Goal: Task Accomplishment & Management: Complete application form

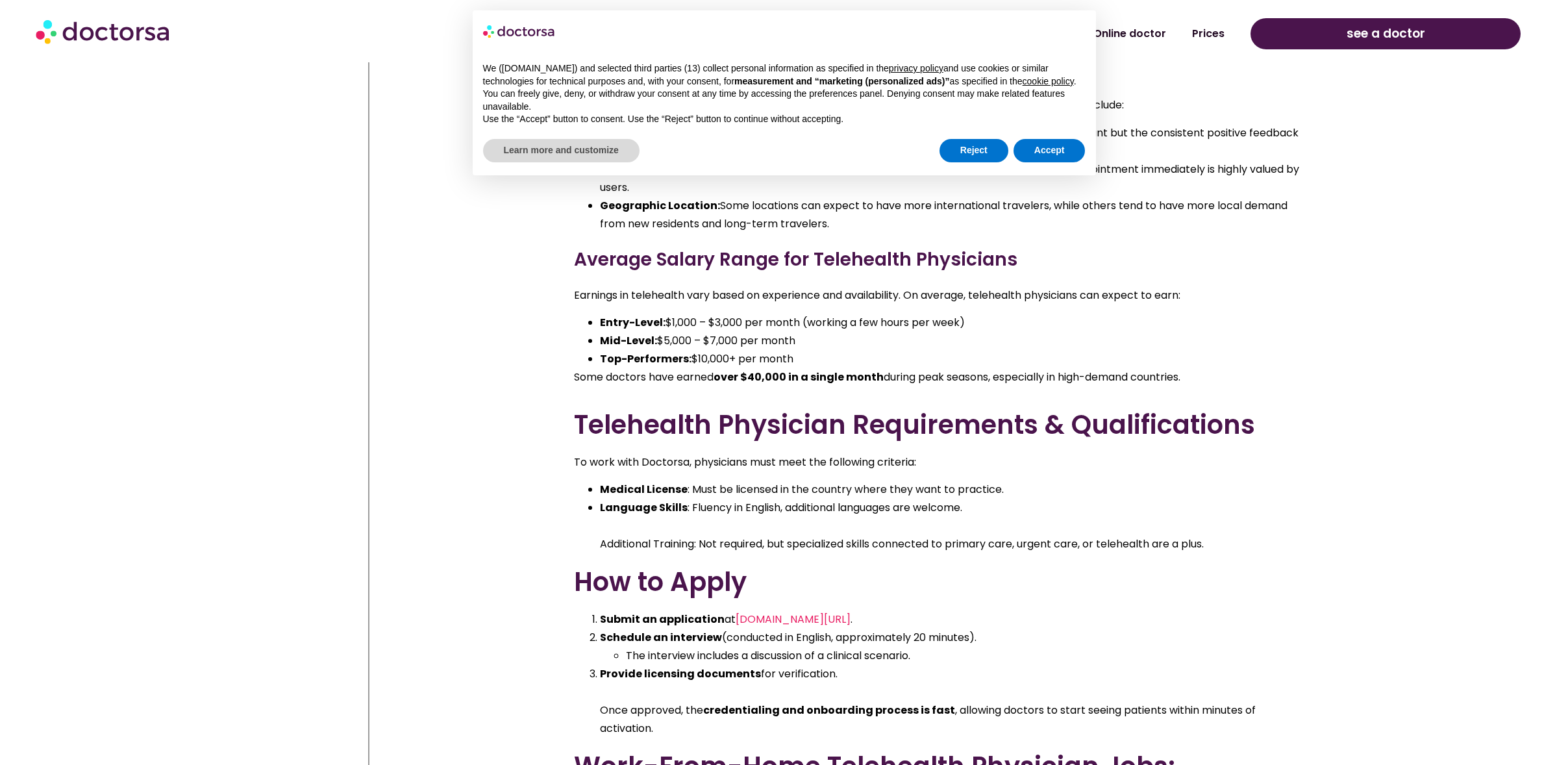
scroll to position [4667, 0]
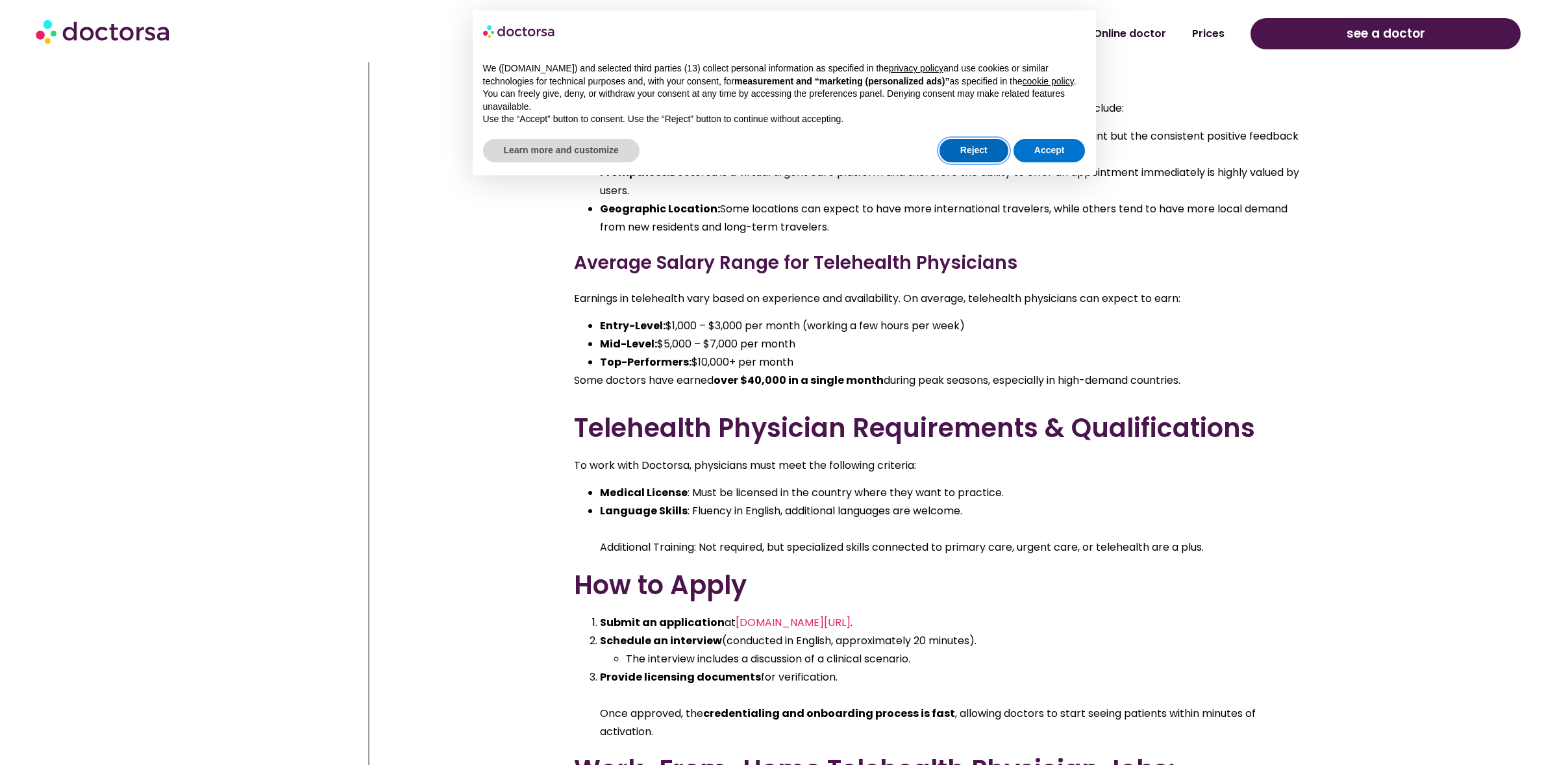
drag, startPoint x: 987, startPoint y: 163, endPoint x: 920, endPoint y: 250, distance: 109.8
click at [986, 162] on button "Reject" at bounding box center [973, 150] width 69 height 23
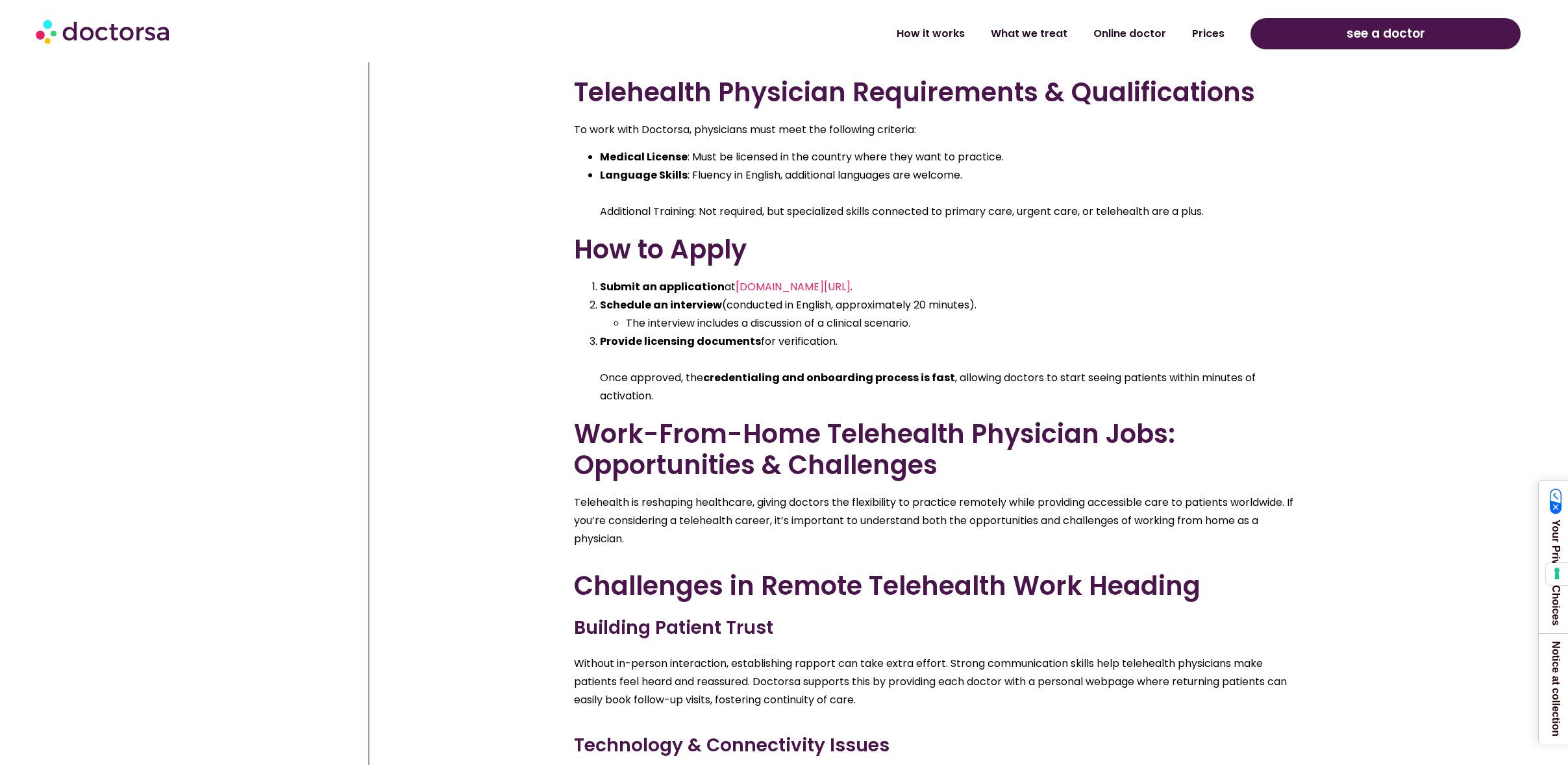
scroll to position [5004, 0]
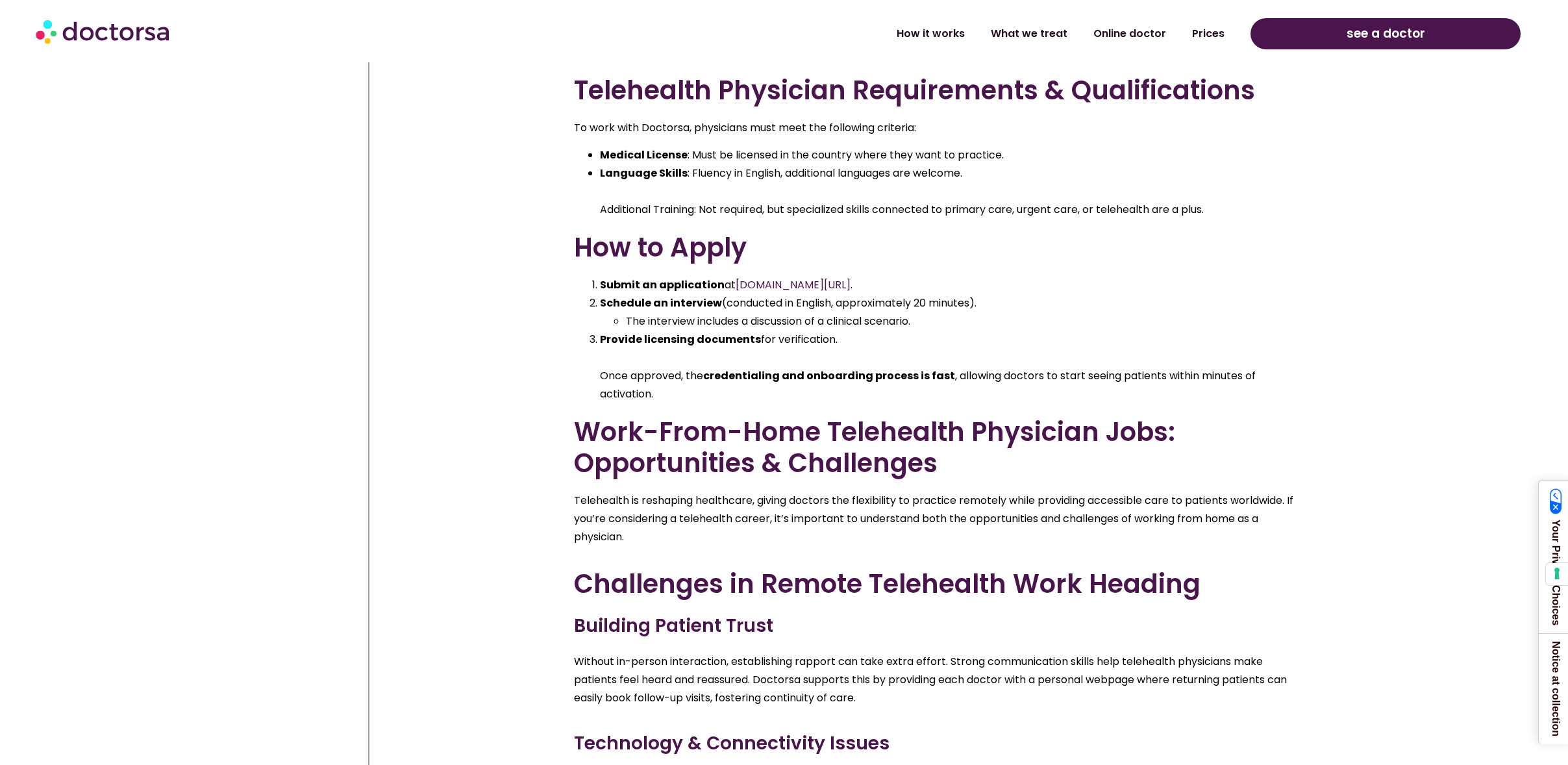
click at [790, 277] on span "[DOMAIN_NAME][URL]" at bounding box center [793, 284] width 115 height 15
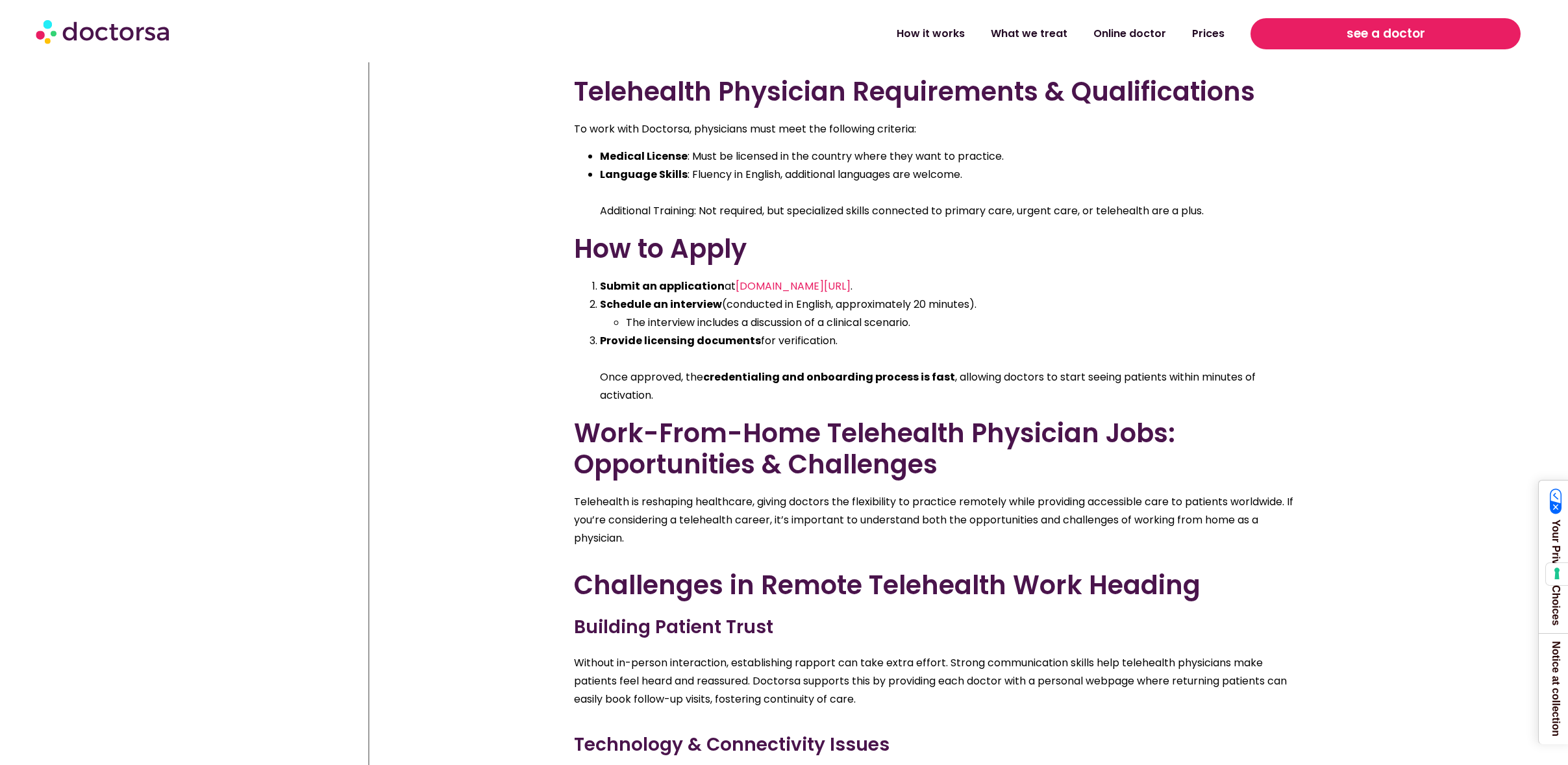
scroll to position [5002, 0]
click at [1338, 36] on link "see a doctor" at bounding box center [1385, 34] width 270 height 31
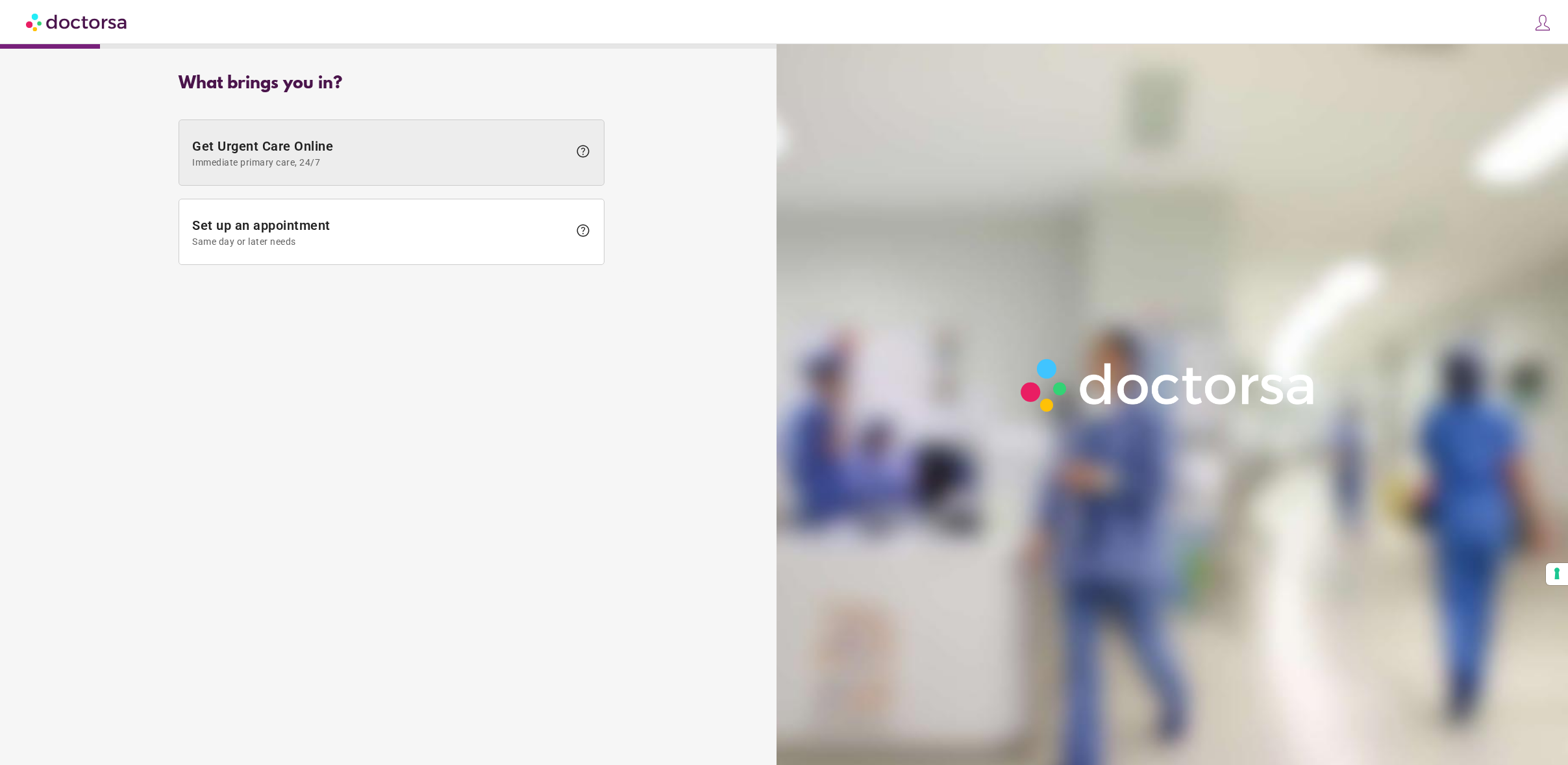
click at [473, 155] on span "Get Urgent Care Online Immediate primary care, 24/7" at bounding box center [380, 153] width 377 height 29
